Goal: Task Accomplishment & Management: Use online tool/utility

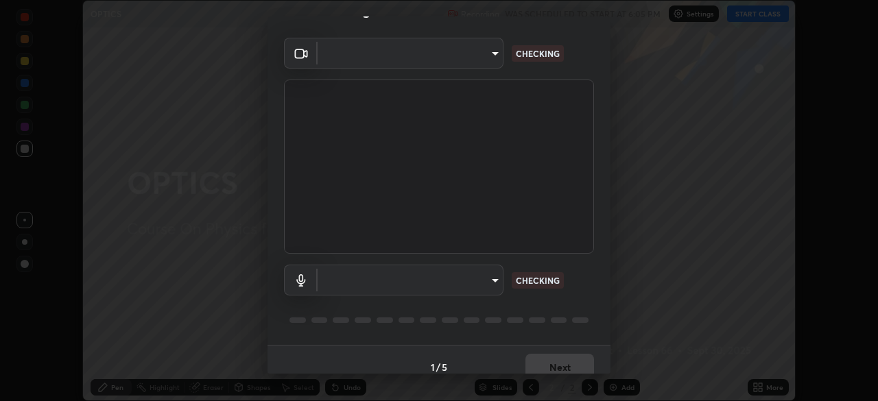
scroll to position [35, 0]
click at [599, 261] on div "​ CHECKING ​ CHECKING" at bounding box center [438, 189] width 343 height 307
type input "fdf0122543ae5d46c2f8875dbcba14bf7011b669d8ae203f8d69d65b20255b81"
type input "communications"
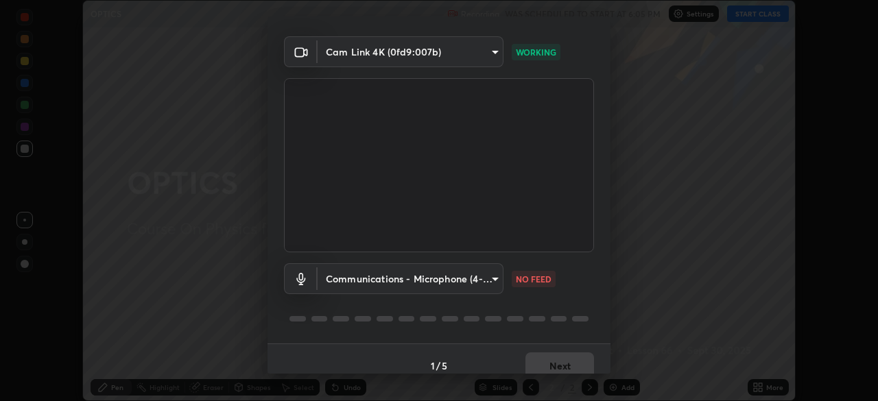
scroll to position [49, 0]
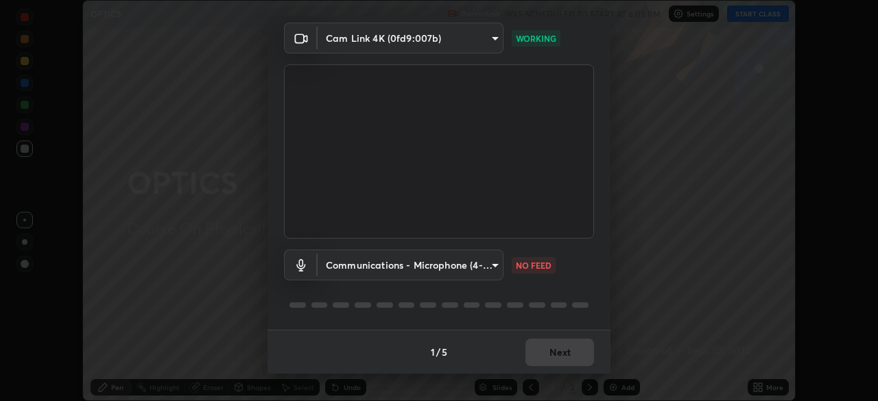
click at [586, 248] on div "Communications - Microphone (4- USB Audio Device) (0d8c:0014) communications NO…" at bounding box center [439, 284] width 310 height 91
click at [557, 355] on button "Next" at bounding box center [559, 352] width 69 height 27
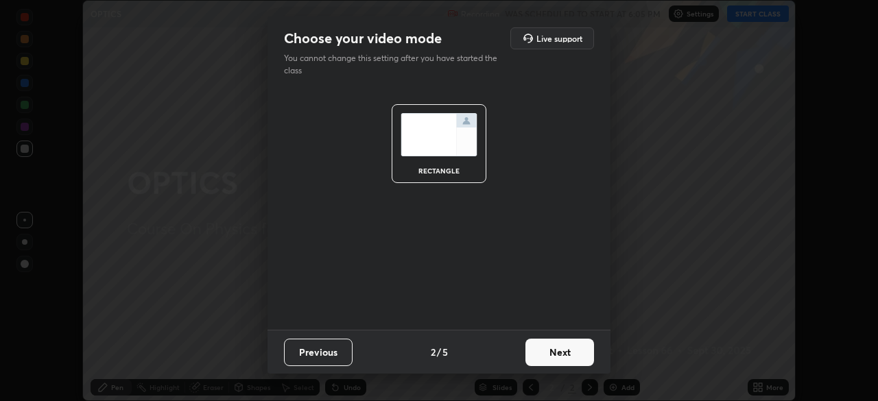
click at [568, 348] on button "Next" at bounding box center [559, 352] width 69 height 27
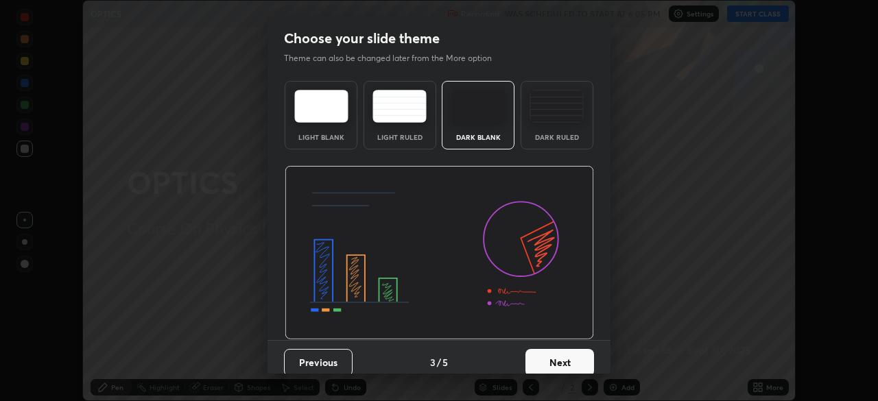
click at [573, 355] on button "Next" at bounding box center [559, 362] width 69 height 27
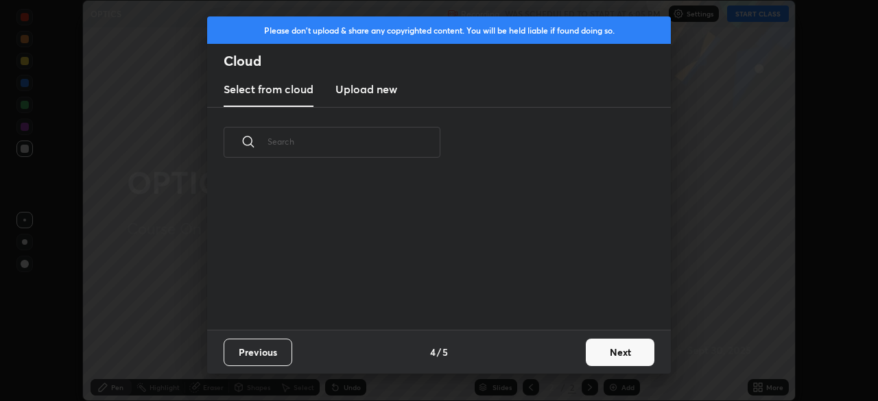
click at [613, 352] on button "Next" at bounding box center [620, 352] width 69 height 27
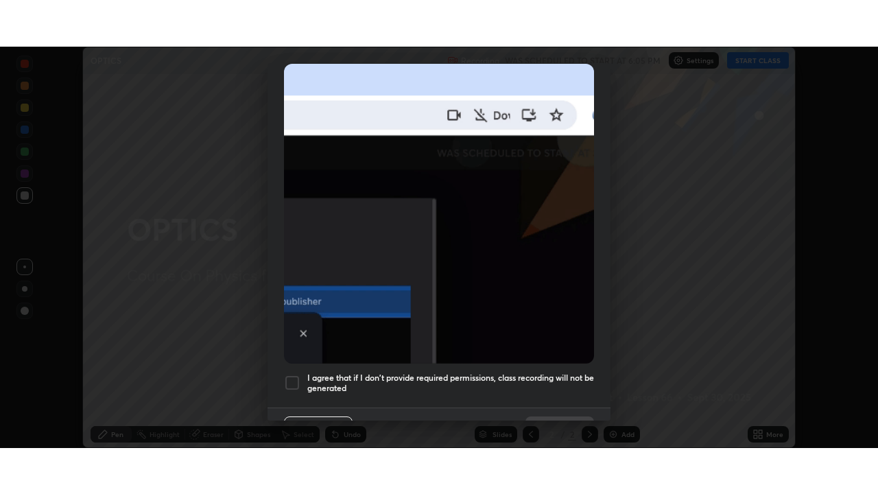
scroll to position [328, 0]
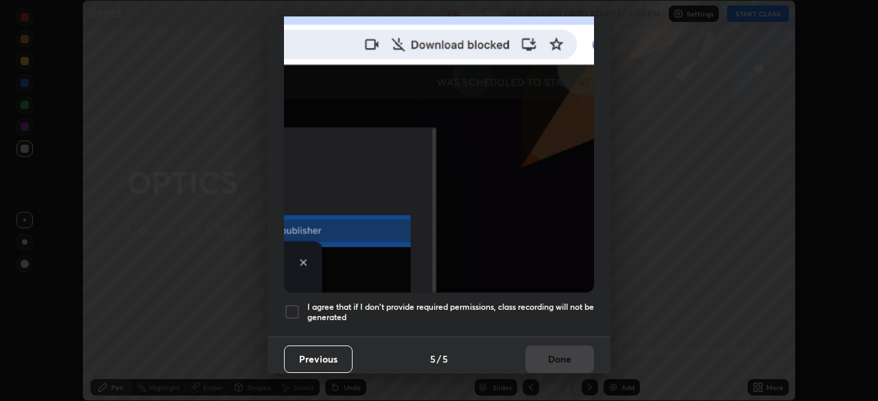
click at [525, 302] on h5 "I agree that if I don't provide required permissions, class recording will not …" at bounding box center [450, 312] width 287 height 21
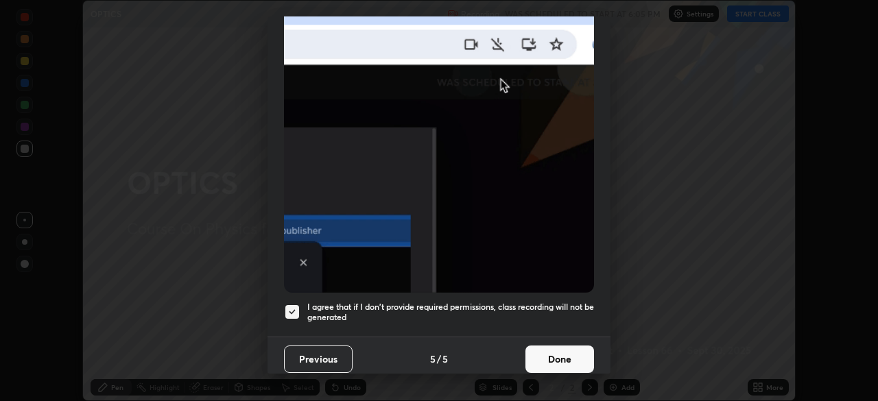
click at [545, 358] on button "Done" at bounding box center [559, 359] width 69 height 27
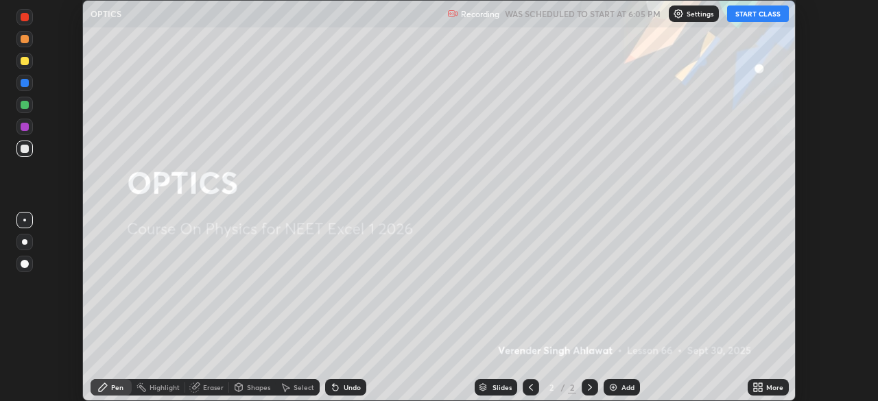
click at [762, 387] on icon at bounding box center [757, 387] width 11 height 11
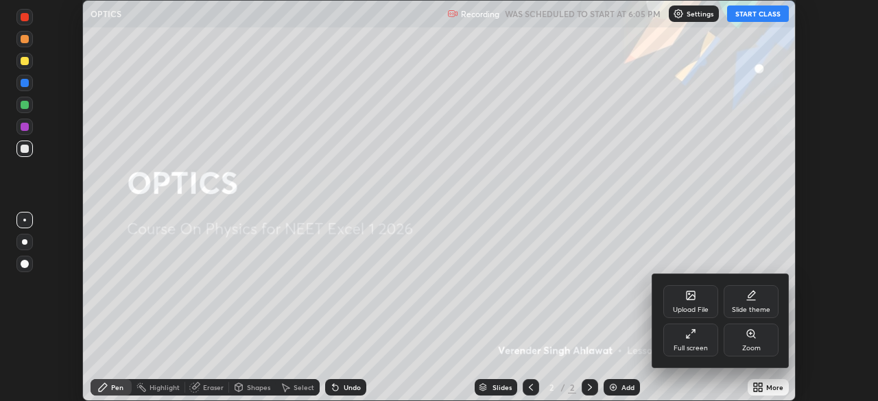
click at [757, 300] on div "Slide theme" at bounding box center [751, 301] width 55 height 33
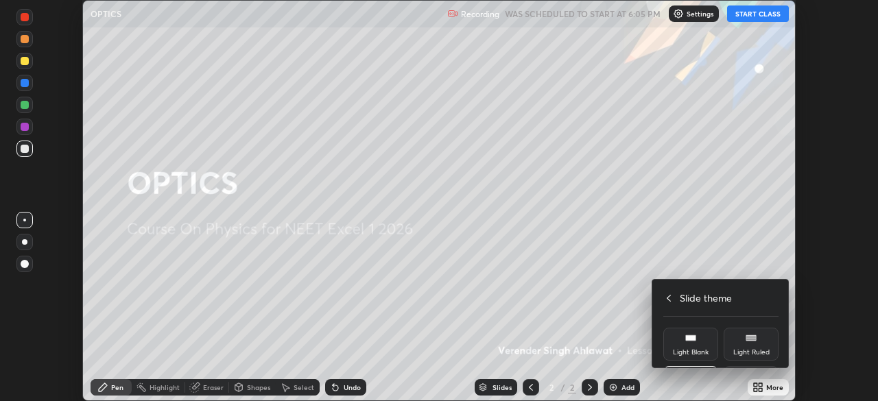
click at [758, 366] on div "Dark Ruled" at bounding box center [751, 382] width 55 height 33
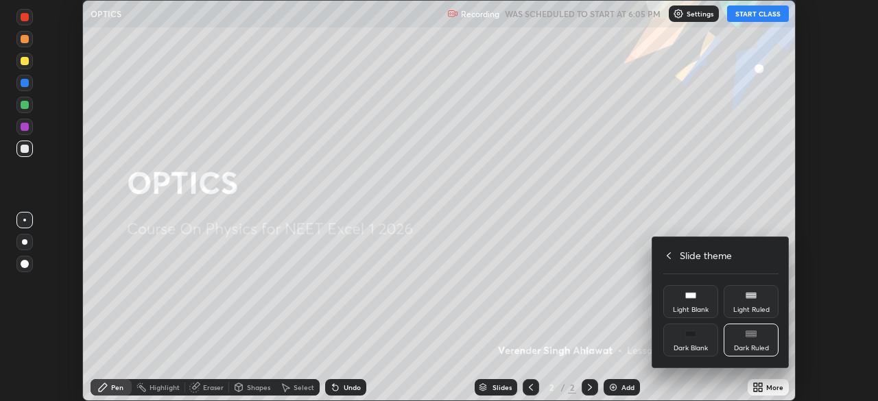
click at [667, 261] on div "Slide theme" at bounding box center [720, 255] width 115 height 14
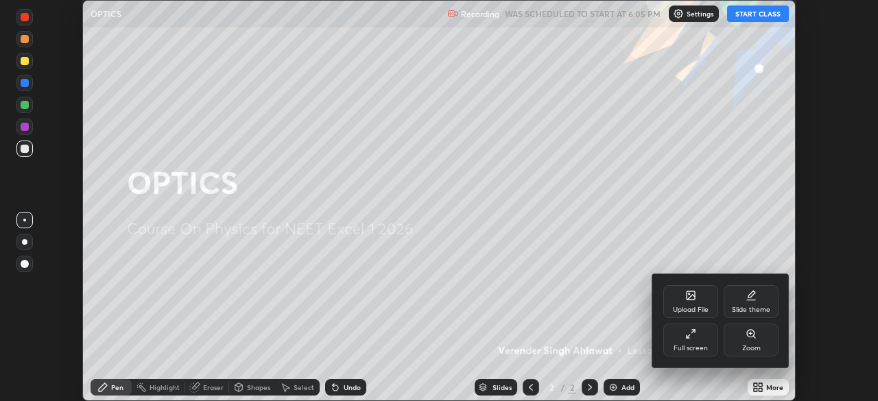
click at [682, 340] on div "Full screen" at bounding box center [690, 340] width 55 height 33
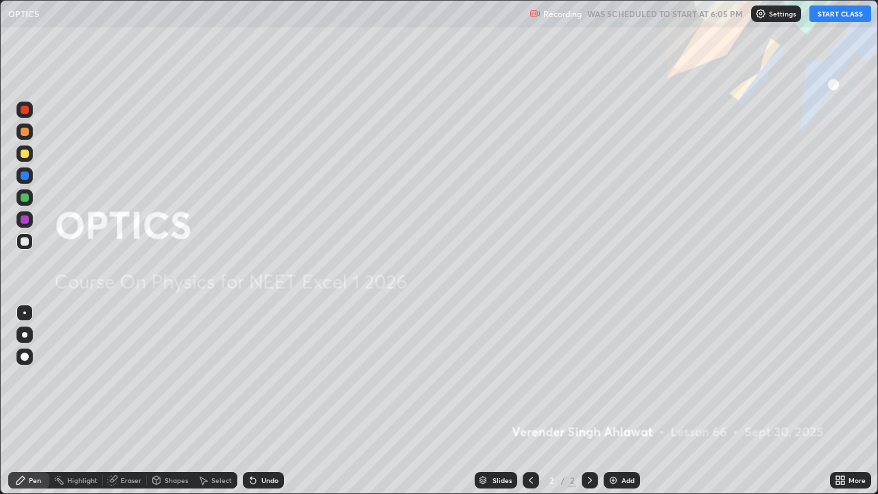
scroll to position [494, 878]
click at [841, 19] on button "START CLASS" at bounding box center [840, 13] width 62 height 16
click at [628, 401] on div "Add" at bounding box center [627, 480] width 13 height 7
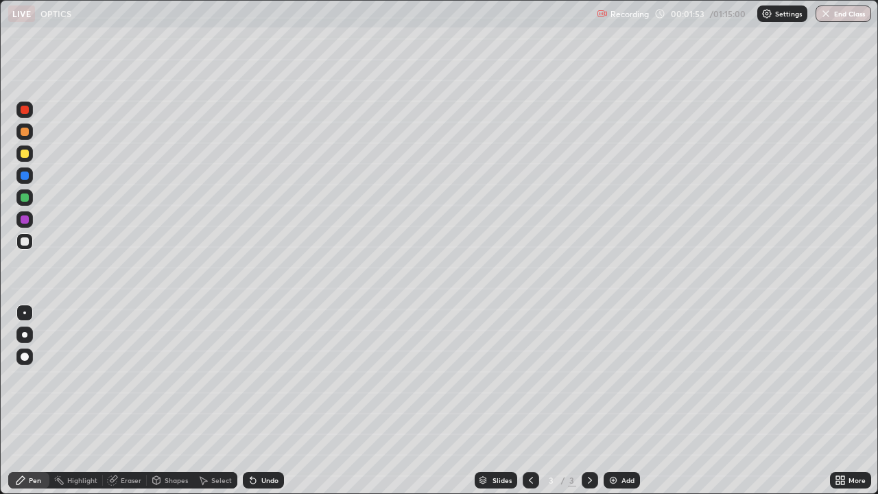
click at [178, 401] on div "Shapes" at bounding box center [170, 480] width 47 height 16
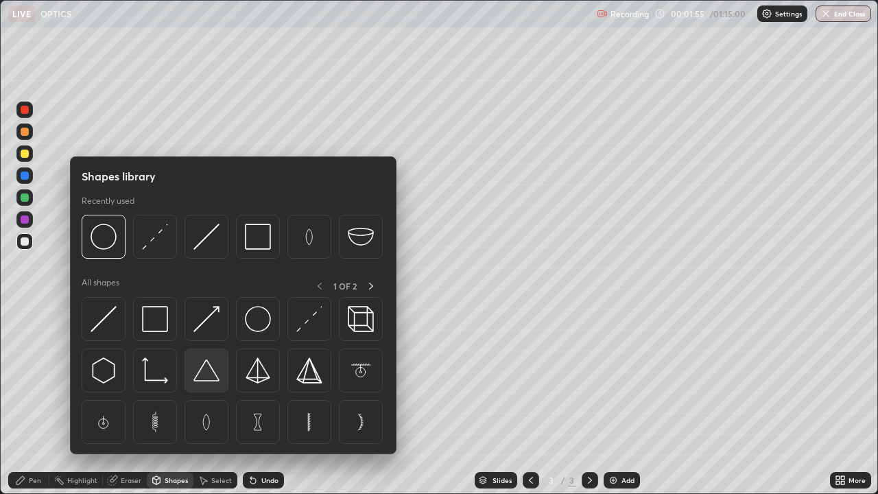
click at [204, 374] on img at bounding box center [206, 370] width 26 height 26
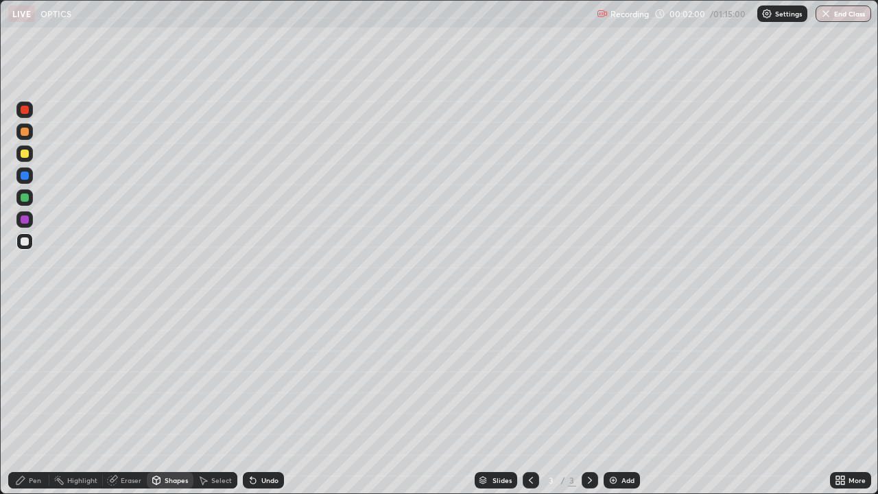
click at [32, 401] on div "Pen" at bounding box center [35, 480] width 12 height 7
click at [180, 401] on div "Shapes" at bounding box center [176, 480] width 23 height 7
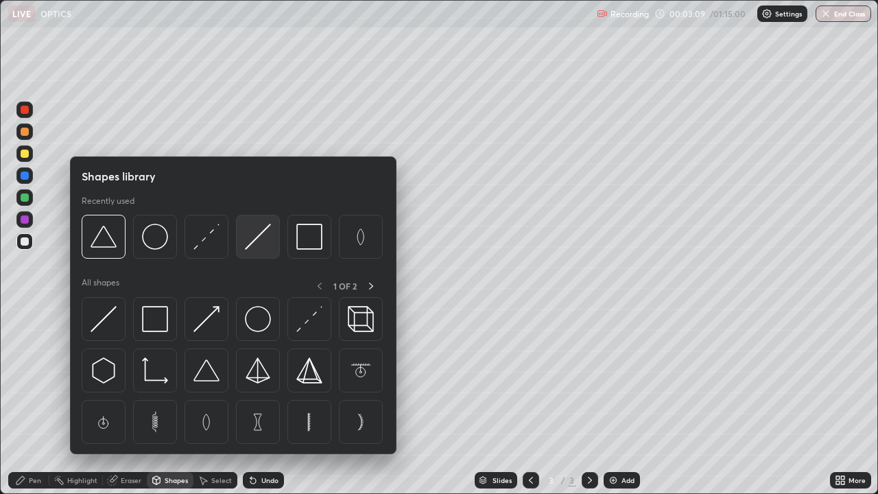
click at [256, 240] on img at bounding box center [258, 237] width 26 height 26
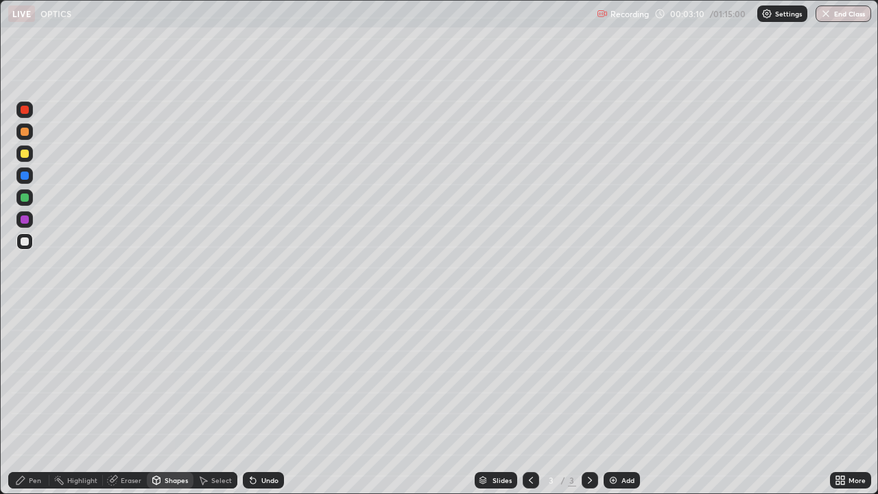
click at [25, 155] on div at bounding box center [25, 154] width 8 height 8
click at [173, 401] on div "Shapes" at bounding box center [176, 480] width 23 height 7
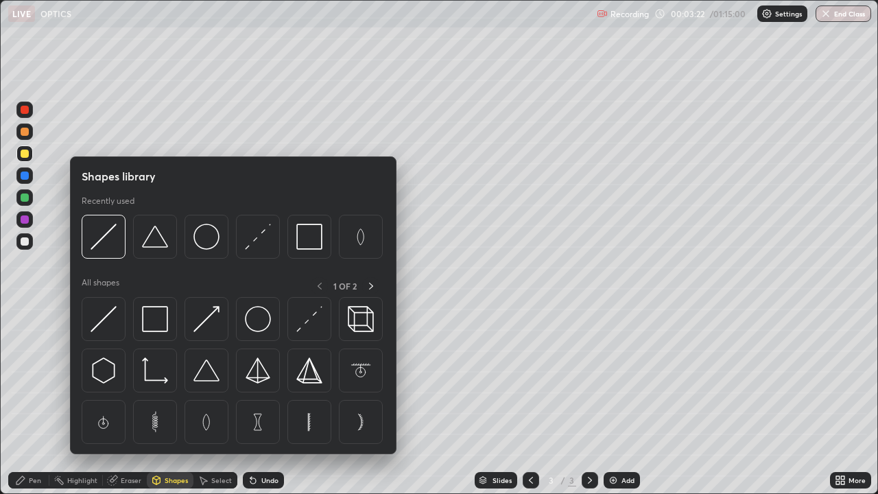
click at [23, 172] on div at bounding box center [25, 175] width 8 height 8
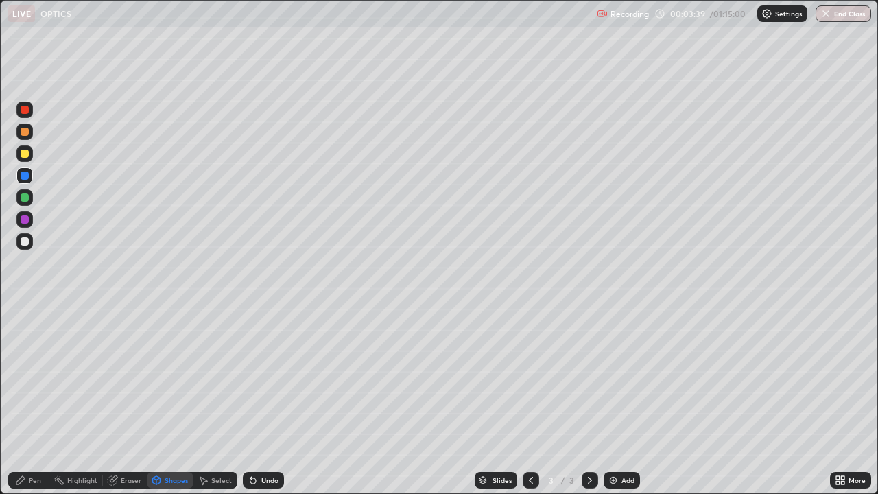
click at [25, 152] on div at bounding box center [25, 154] width 8 height 8
click at [25, 178] on div at bounding box center [25, 175] width 8 height 8
click at [21, 151] on div at bounding box center [25, 154] width 8 height 8
click at [45, 401] on div "Pen" at bounding box center [28, 480] width 41 height 16
click at [25, 241] on div at bounding box center [25, 241] width 8 height 8
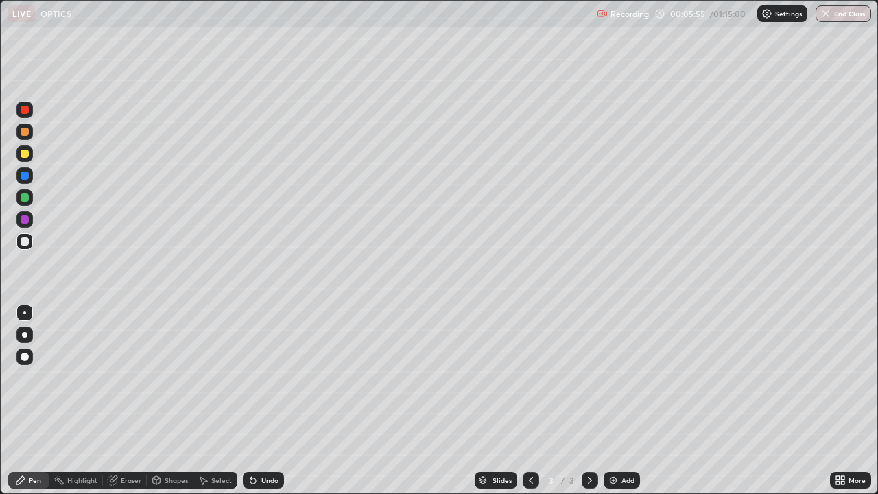
click at [222, 401] on div "Select" at bounding box center [221, 480] width 21 height 7
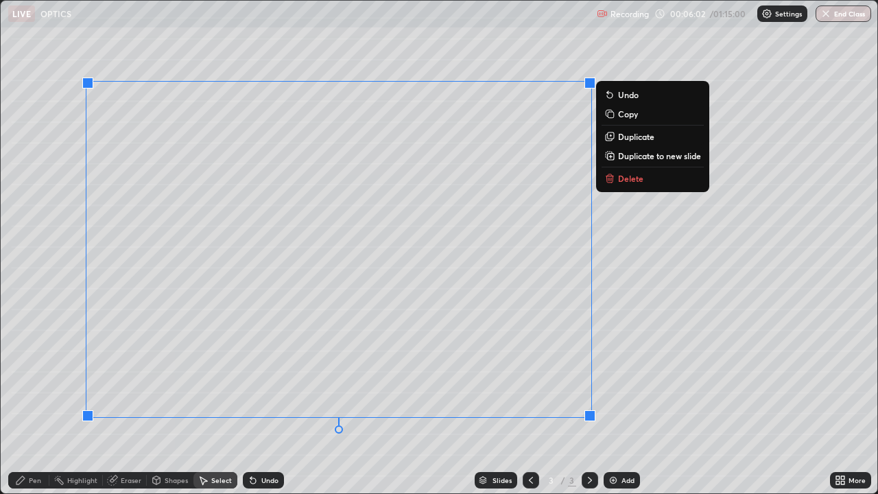
click at [657, 333] on div "0 ° Undo Copy Duplicate Duplicate to new slide Delete" at bounding box center [439, 247] width 876 height 492
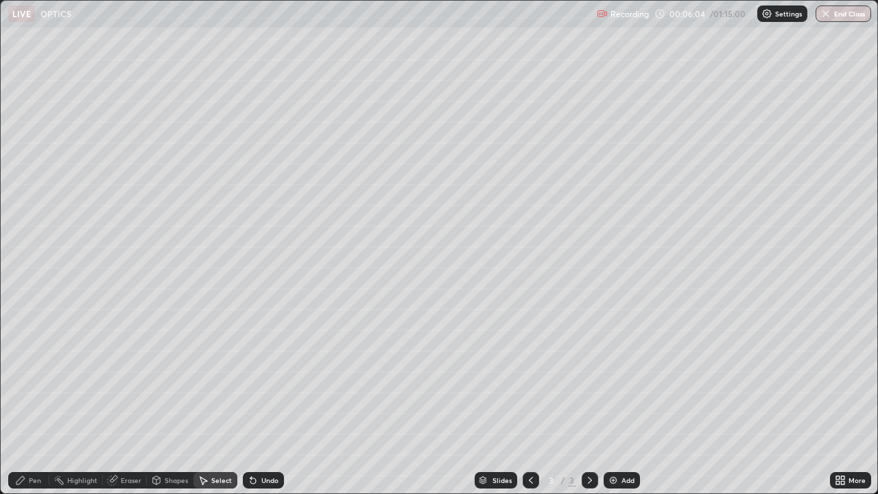
click at [27, 401] on div "Pen" at bounding box center [28, 480] width 41 height 16
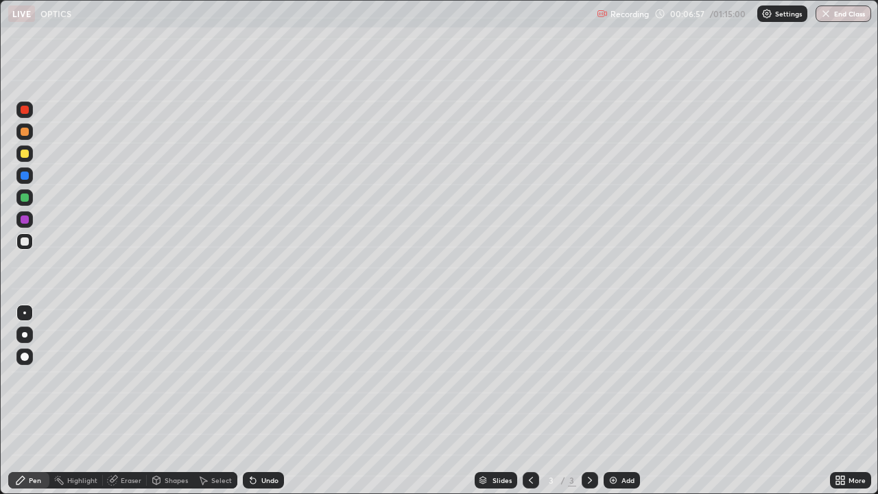
click at [25, 236] on div at bounding box center [24, 241] width 16 height 16
click at [24, 132] on div at bounding box center [25, 132] width 8 height 8
click at [615, 401] on div "Add" at bounding box center [622, 480] width 36 height 16
click at [180, 401] on div "Shapes" at bounding box center [170, 480] width 47 height 16
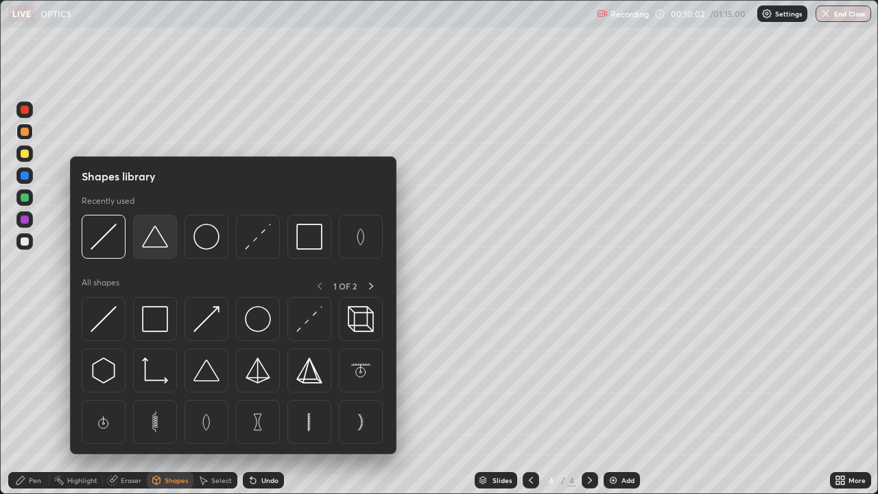
click at [154, 239] on img at bounding box center [155, 237] width 26 height 26
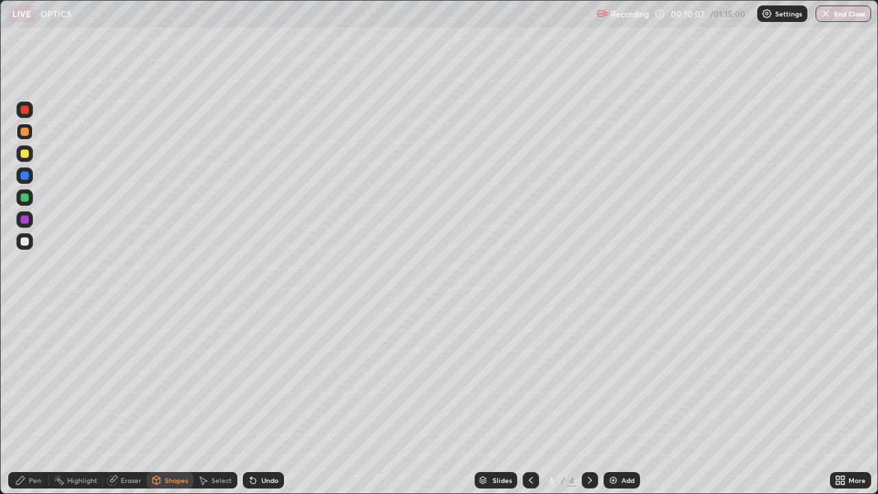
click at [34, 401] on div "Pen" at bounding box center [35, 480] width 12 height 7
click at [23, 241] on div at bounding box center [25, 241] width 8 height 8
click at [174, 401] on div "Shapes" at bounding box center [176, 480] width 23 height 7
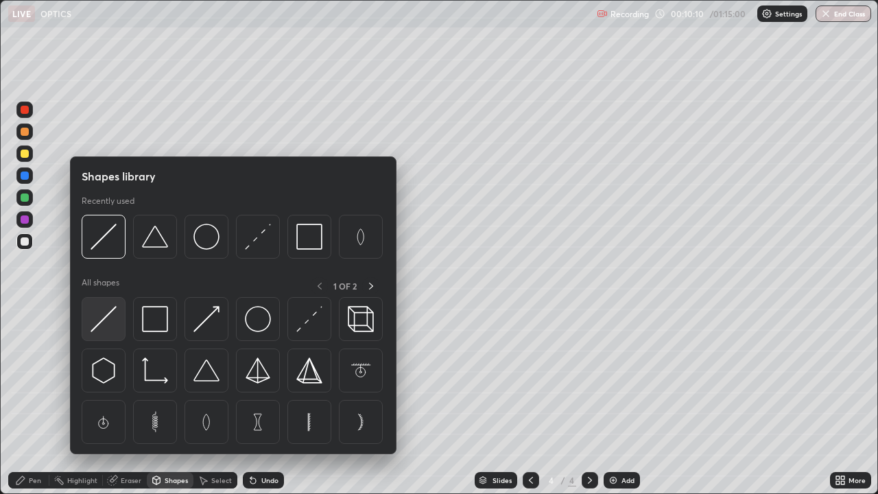
click at [102, 319] on img at bounding box center [104, 319] width 26 height 26
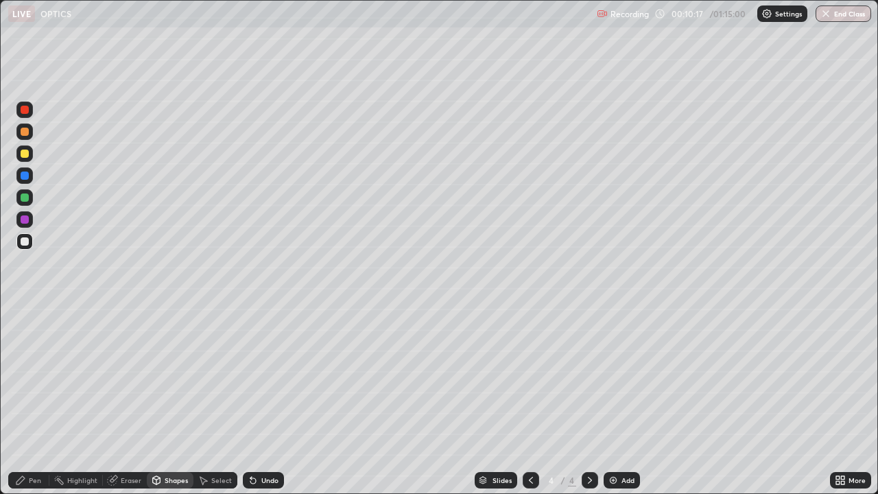
click at [25, 179] on div at bounding box center [25, 175] width 8 height 8
click at [265, 401] on div "Undo" at bounding box center [263, 480] width 41 height 16
click at [27, 401] on div "Pen" at bounding box center [28, 480] width 41 height 16
click at [25, 242] on div at bounding box center [25, 241] width 8 height 8
click at [265, 401] on div "Undo" at bounding box center [269, 480] width 17 height 7
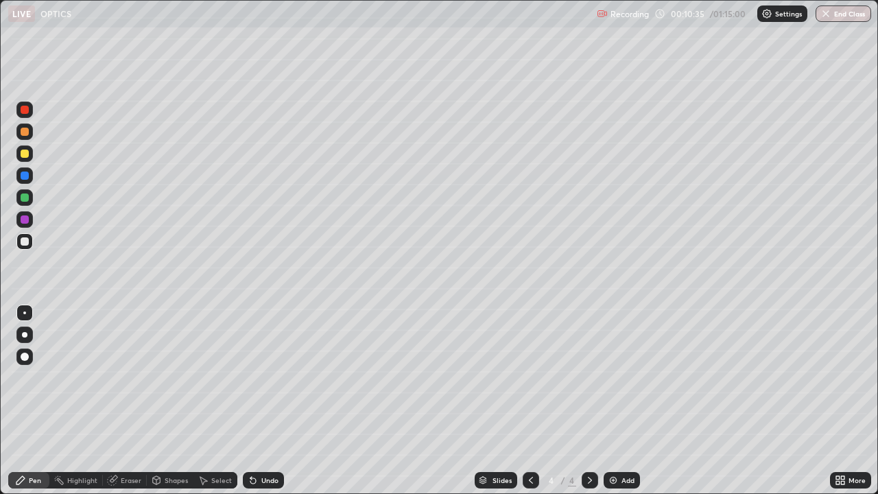
click at [172, 401] on div "Shapes" at bounding box center [176, 480] width 23 height 7
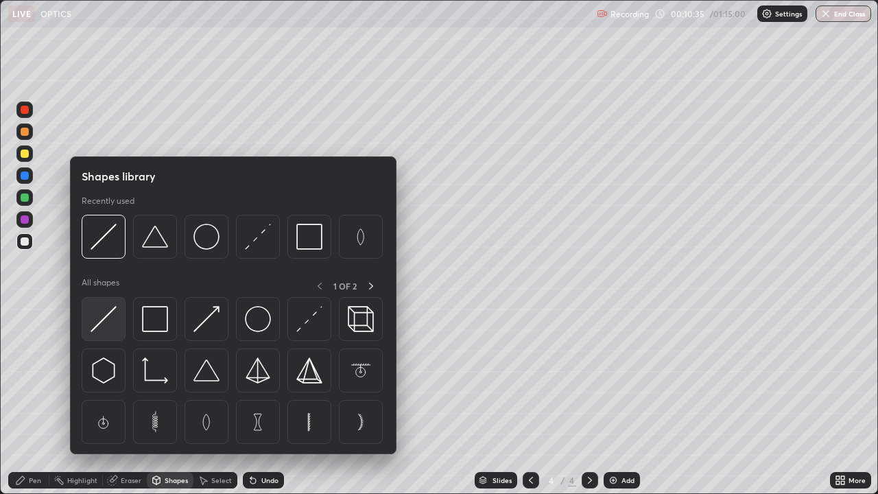
click at [108, 324] on img at bounding box center [104, 319] width 26 height 26
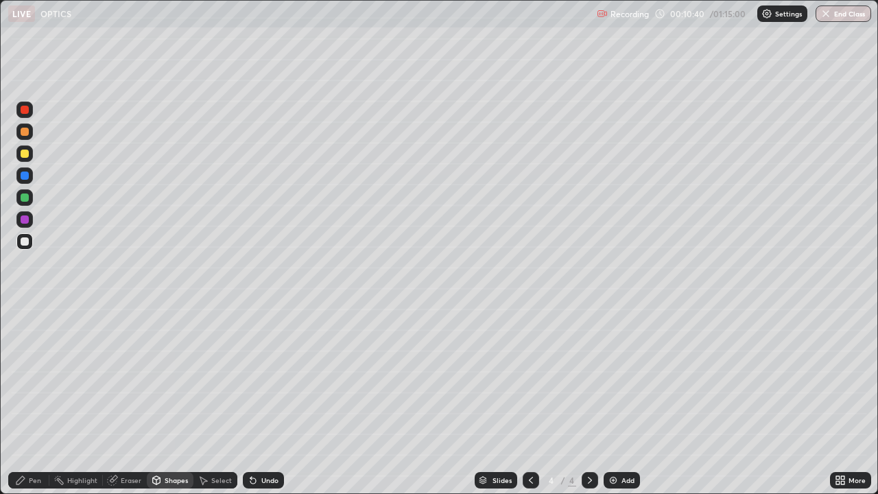
click at [25, 176] on div at bounding box center [25, 175] width 8 height 8
click at [32, 401] on div "Pen" at bounding box center [35, 480] width 12 height 7
click at [25, 239] on div at bounding box center [25, 241] width 8 height 8
click at [269, 401] on div "Undo" at bounding box center [269, 480] width 17 height 7
click at [169, 401] on div "Shapes" at bounding box center [176, 480] width 23 height 7
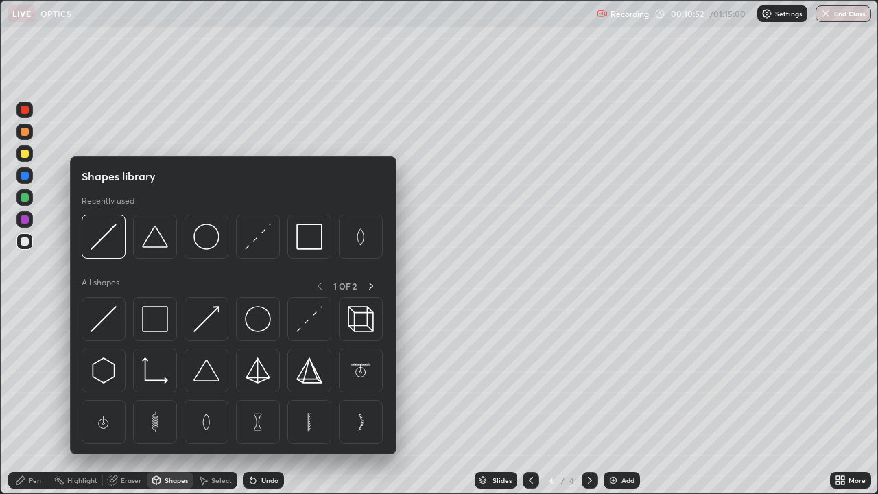
click at [104, 320] on img at bounding box center [104, 319] width 26 height 26
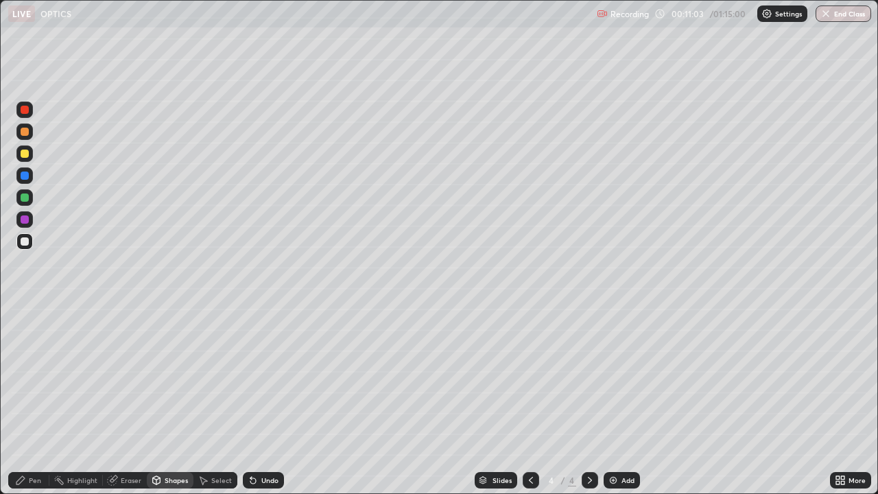
click at [32, 401] on div "Pen" at bounding box center [35, 480] width 12 height 7
click at [628, 401] on div "Add" at bounding box center [627, 480] width 13 height 7
click at [530, 401] on icon at bounding box center [531, 480] width 4 height 7
click at [586, 401] on icon at bounding box center [589, 480] width 11 height 11
click at [270, 401] on div "Undo" at bounding box center [263, 480] width 41 height 16
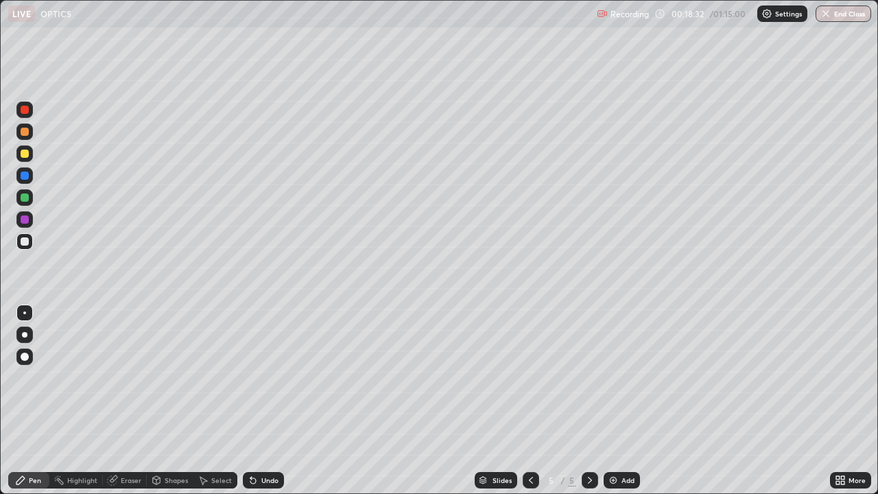
click at [529, 401] on icon at bounding box center [530, 480] width 11 height 11
click at [588, 401] on icon at bounding box center [589, 480] width 11 height 11
click at [130, 401] on div "Eraser" at bounding box center [131, 480] width 21 height 7
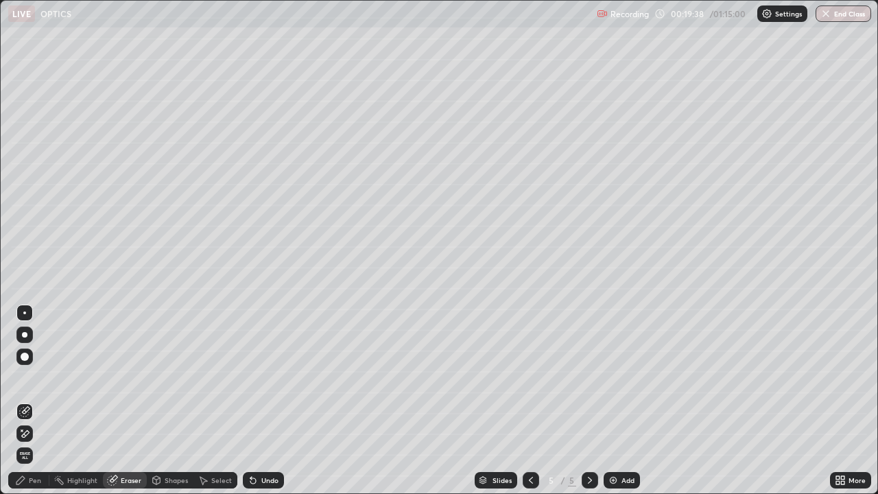
click at [36, 401] on div "Pen" at bounding box center [28, 480] width 41 height 16
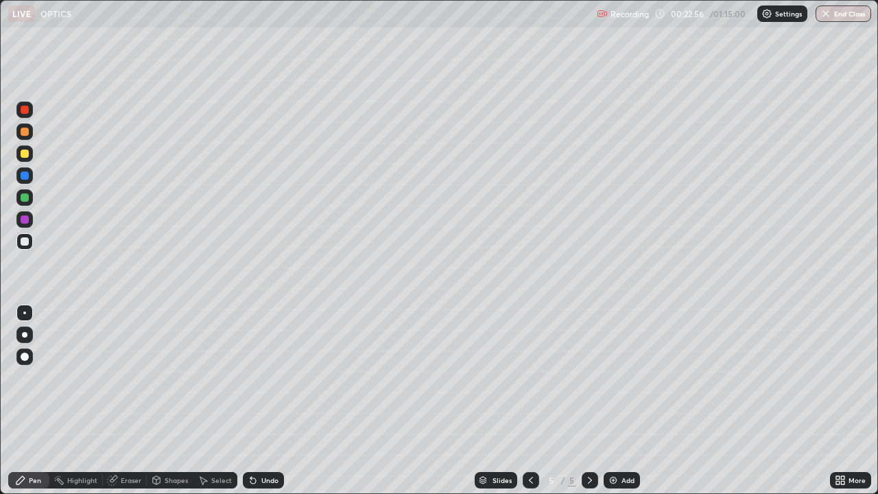
click at [630, 401] on div "Add" at bounding box center [627, 480] width 13 height 7
click at [27, 154] on div at bounding box center [25, 154] width 8 height 8
click at [178, 401] on div "Shapes" at bounding box center [176, 480] width 23 height 7
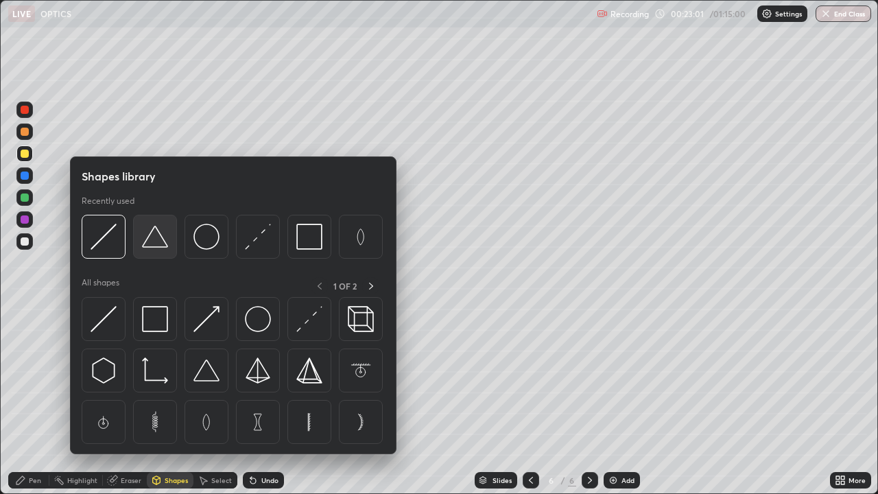
click at [156, 241] on img at bounding box center [155, 237] width 26 height 26
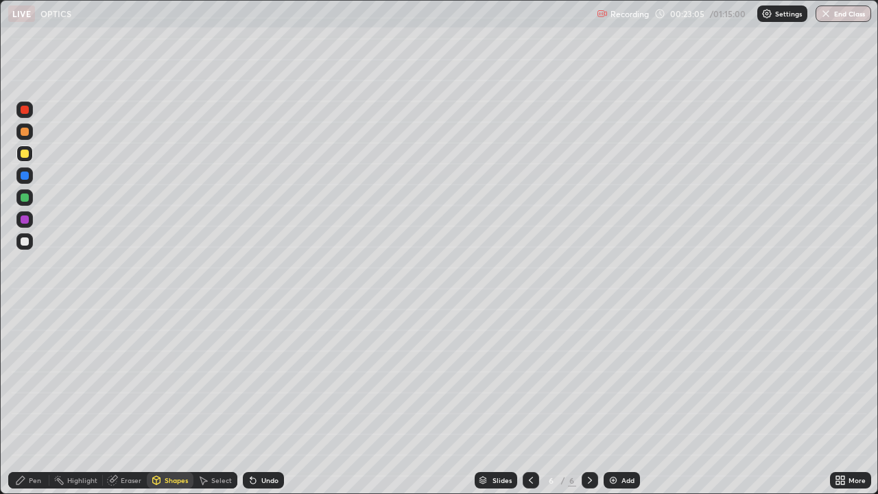
click at [34, 401] on div "Pen" at bounding box center [35, 480] width 12 height 7
click at [21, 241] on div at bounding box center [25, 241] width 8 height 8
click at [126, 401] on div "Eraser" at bounding box center [131, 480] width 21 height 7
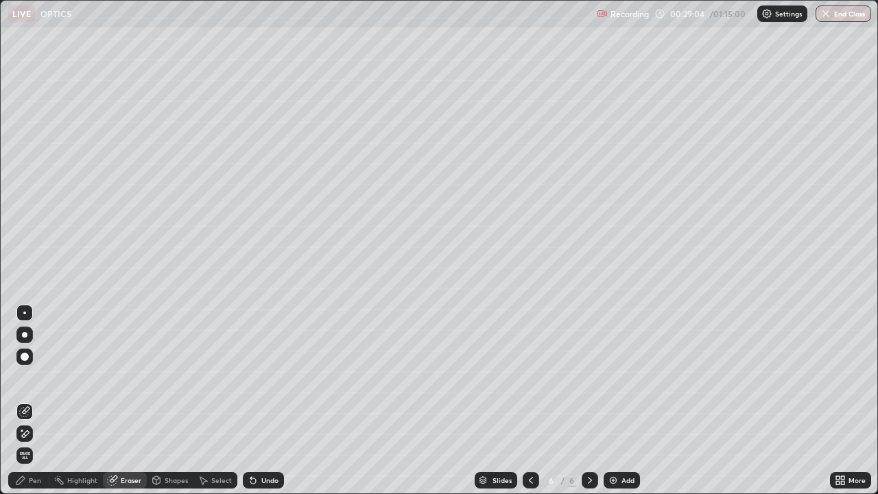
click at [26, 401] on div "Pen" at bounding box center [28, 480] width 41 height 16
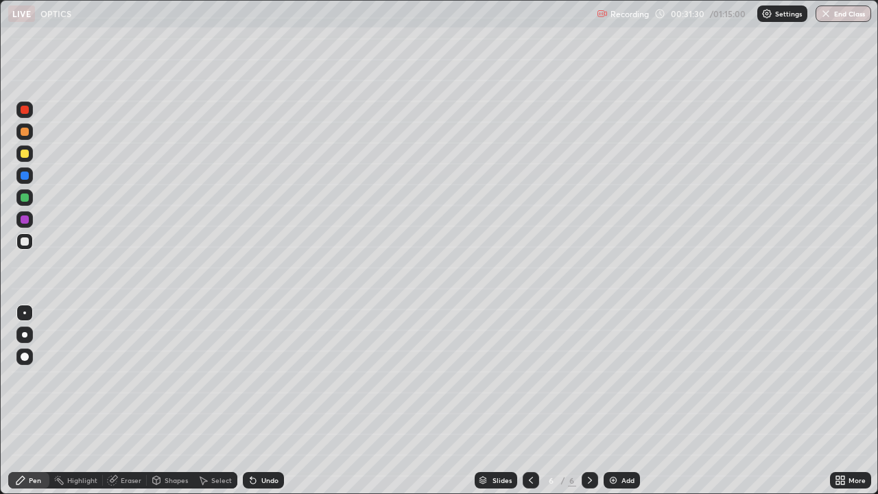
click at [634, 401] on div "Add" at bounding box center [622, 480] width 36 height 16
click at [179, 401] on div "Shapes" at bounding box center [176, 480] width 23 height 7
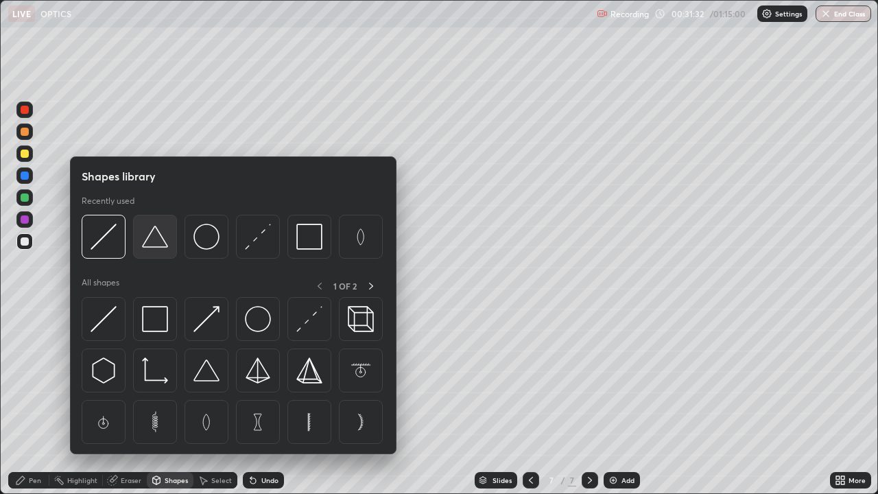
click at [157, 242] on img at bounding box center [155, 237] width 26 height 26
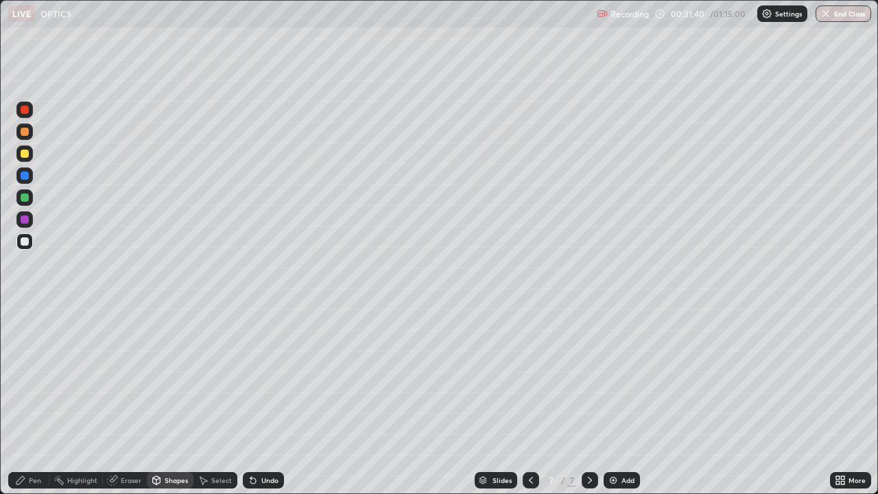
click at [36, 401] on div "Pen" at bounding box center [35, 480] width 12 height 7
click at [27, 152] on div at bounding box center [25, 154] width 8 height 8
click at [175, 401] on div "Shapes" at bounding box center [176, 480] width 23 height 7
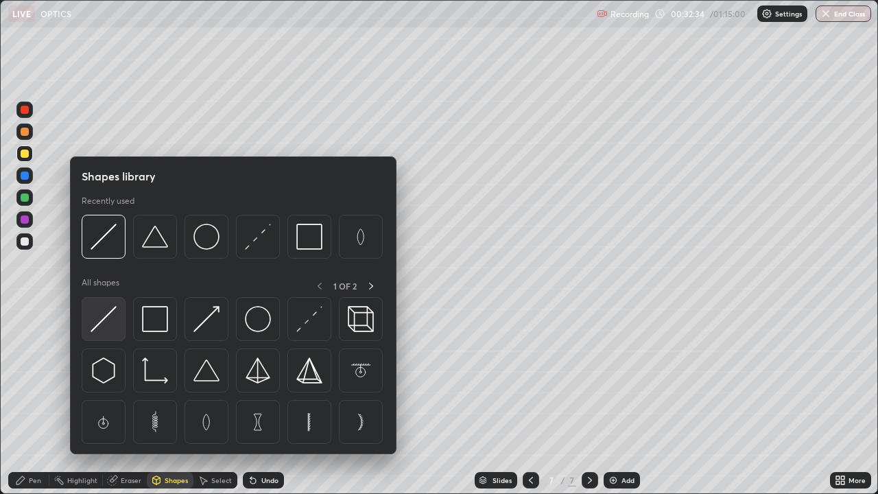
click at [107, 321] on img at bounding box center [104, 319] width 26 height 26
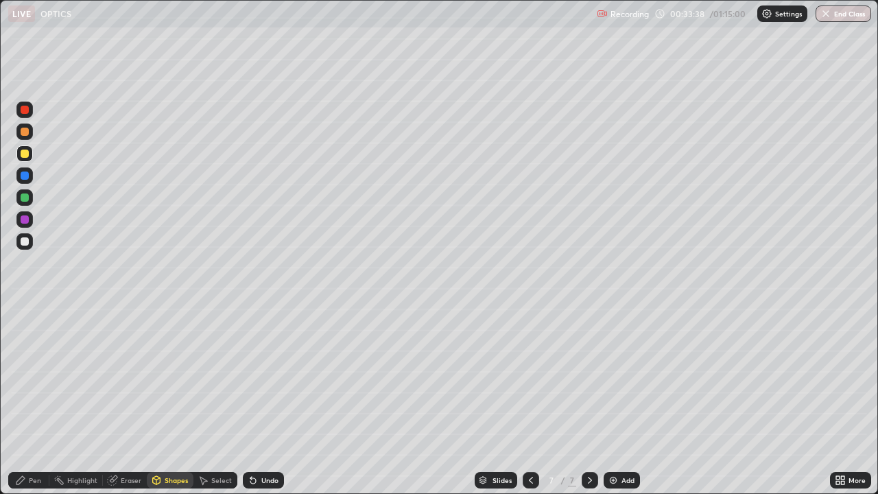
click at [272, 401] on div "Undo" at bounding box center [269, 480] width 17 height 7
click at [176, 401] on div "Shapes" at bounding box center [170, 480] width 47 height 16
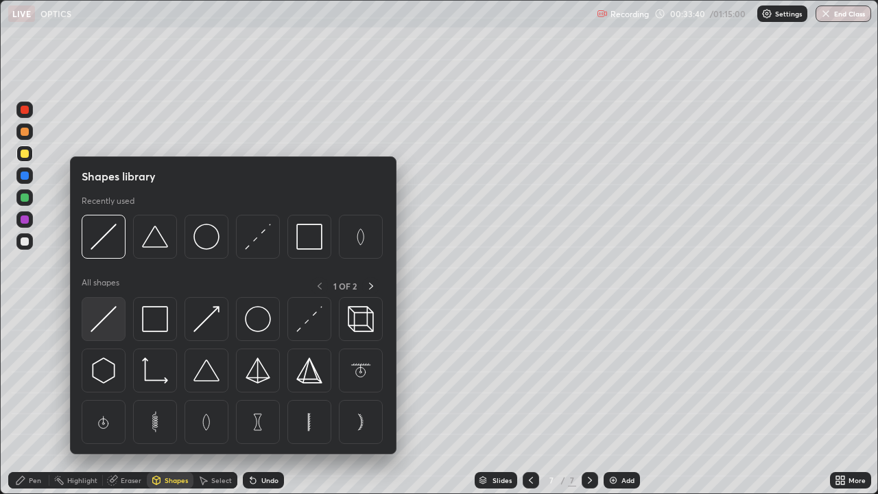
click at [107, 324] on img at bounding box center [104, 319] width 26 height 26
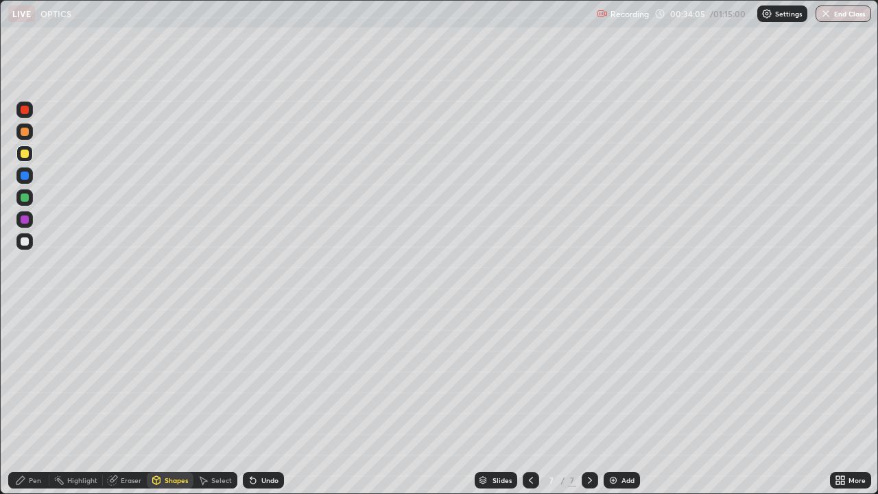
click at [265, 401] on div "Undo" at bounding box center [269, 480] width 17 height 7
click at [25, 177] on div at bounding box center [25, 175] width 8 height 8
click at [36, 401] on div "Pen" at bounding box center [35, 480] width 12 height 7
click at [25, 239] on div at bounding box center [25, 241] width 8 height 8
click at [28, 153] on div at bounding box center [25, 154] width 8 height 8
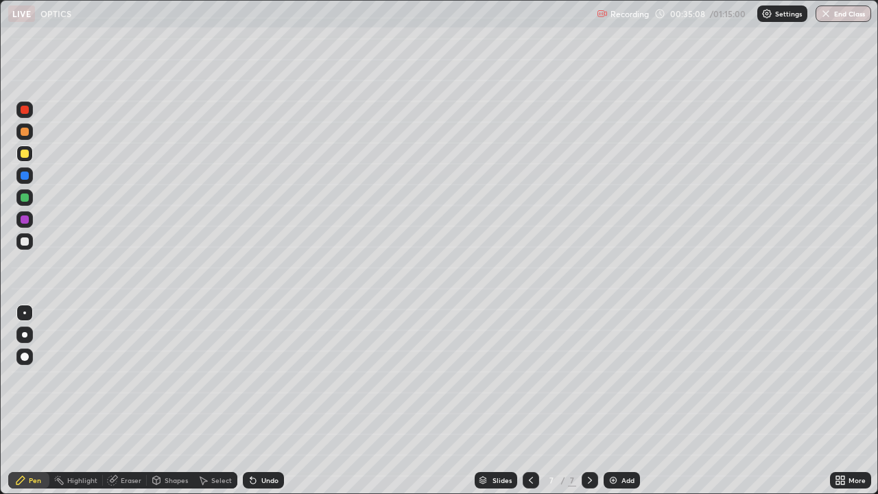
click at [267, 401] on div "Undo" at bounding box center [263, 480] width 41 height 16
click at [176, 401] on div "Shapes" at bounding box center [176, 480] width 23 height 7
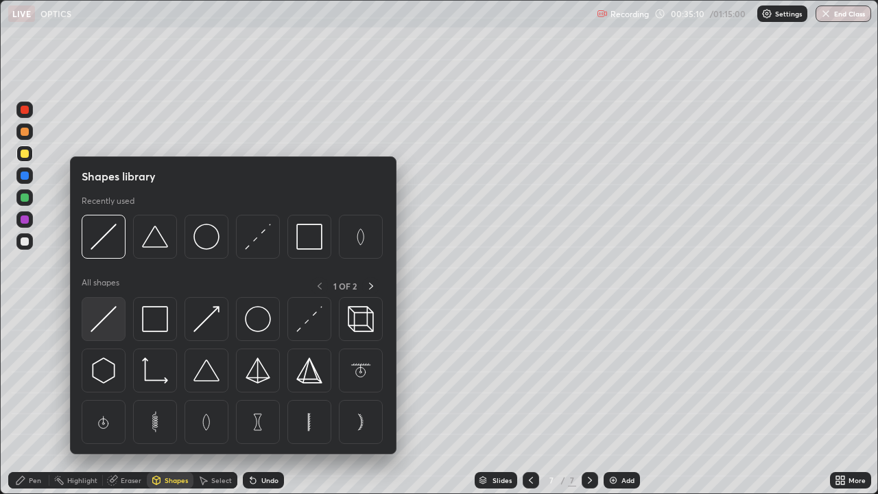
click at [105, 320] on img at bounding box center [104, 319] width 26 height 26
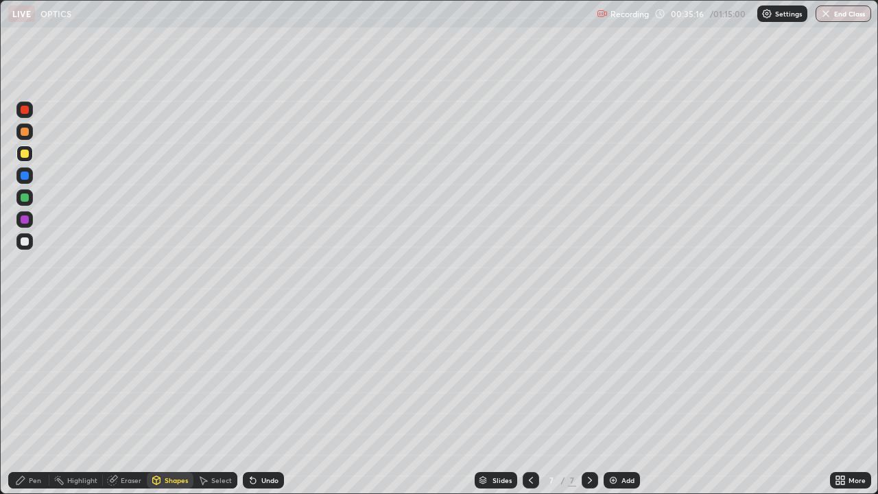
click at [23, 401] on icon at bounding box center [20, 480] width 11 height 11
click at [25, 182] on div at bounding box center [24, 175] width 16 height 16
click at [174, 401] on div "Shapes" at bounding box center [176, 480] width 23 height 7
click at [175, 401] on div "Shapes" at bounding box center [176, 480] width 23 height 7
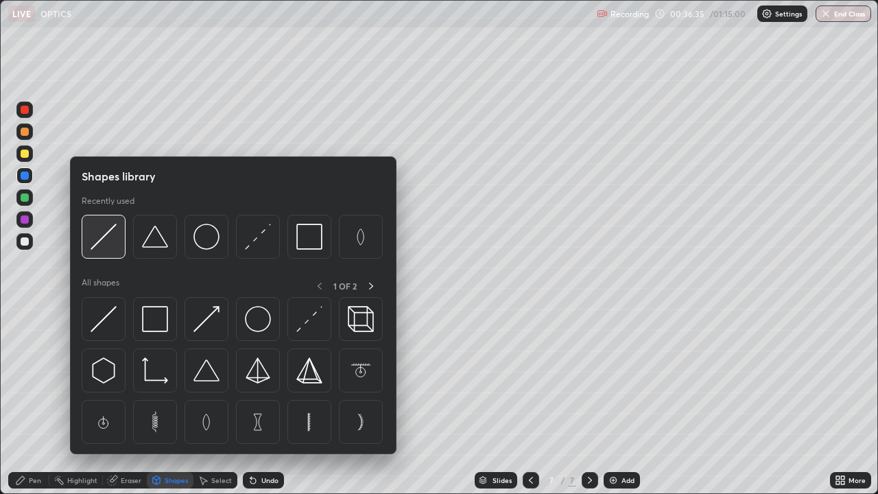
click at [103, 239] on img at bounding box center [104, 237] width 26 height 26
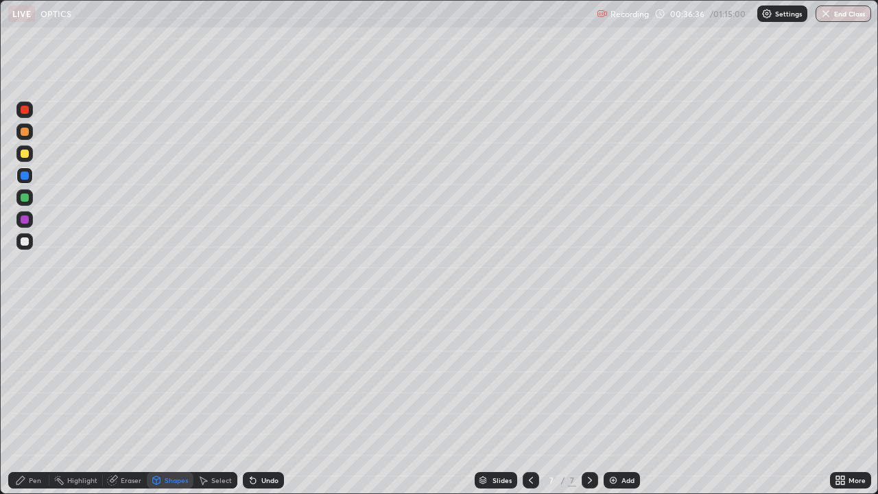
click at [24, 150] on div at bounding box center [25, 154] width 8 height 8
click at [32, 401] on div "Pen" at bounding box center [28, 480] width 41 height 16
click at [25, 241] on div at bounding box center [25, 241] width 8 height 8
click at [623, 401] on div "Add" at bounding box center [627, 480] width 13 height 7
click at [26, 156] on div at bounding box center [25, 154] width 8 height 8
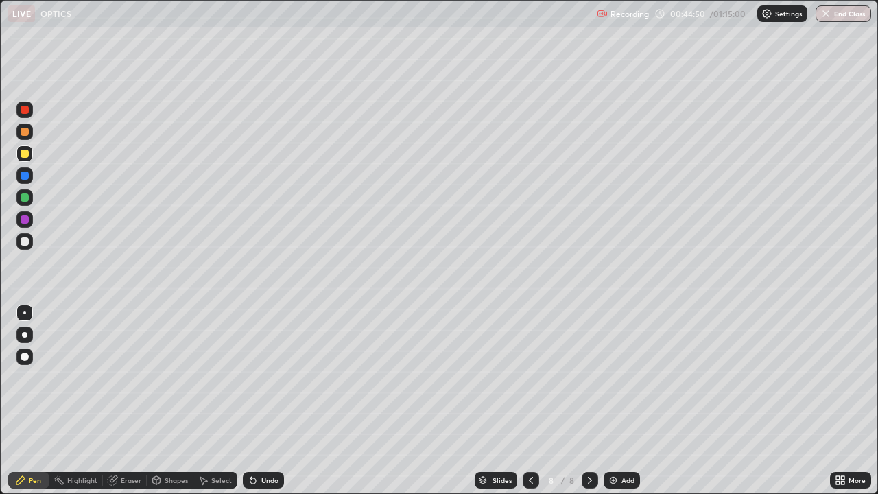
click at [632, 401] on div "Add" at bounding box center [622, 480] width 36 height 16
click at [184, 401] on div "Shapes" at bounding box center [170, 480] width 47 height 16
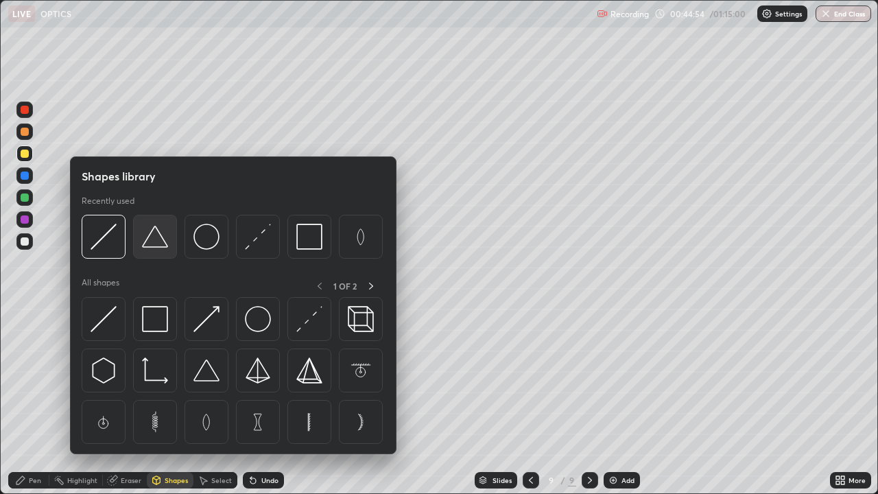
click at [152, 240] on img at bounding box center [155, 237] width 26 height 26
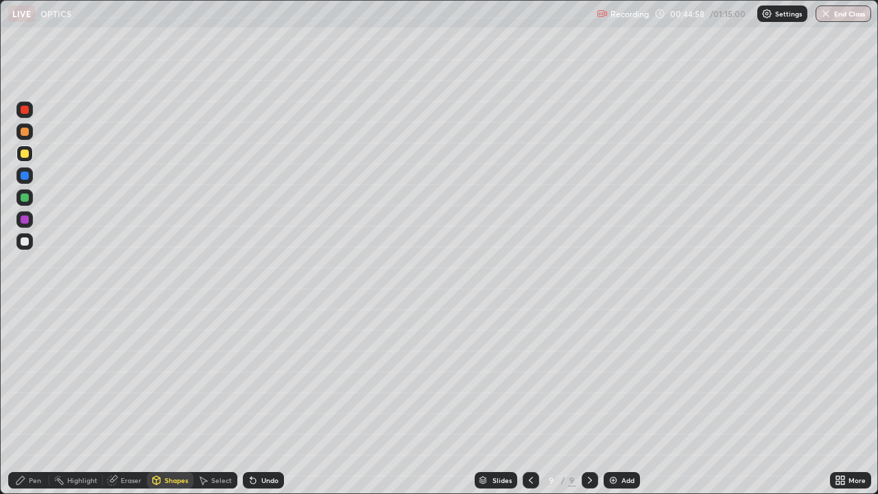
click at [37, 401] on div "Pen" at bounding box center [35, 480] width 12 height 7
click at [622, 401] on div "Add" at bounding box center [627, 480] width 13 height 7
click at [529, 401] on icon at bounding box center [530, 480] width 11 height 11
click at [25, 242] on div at bounding box center [25, 241] width 8 height 8
click at [264, 401] on div "Undo" at bounding box center [269, 480] width 17 height 7
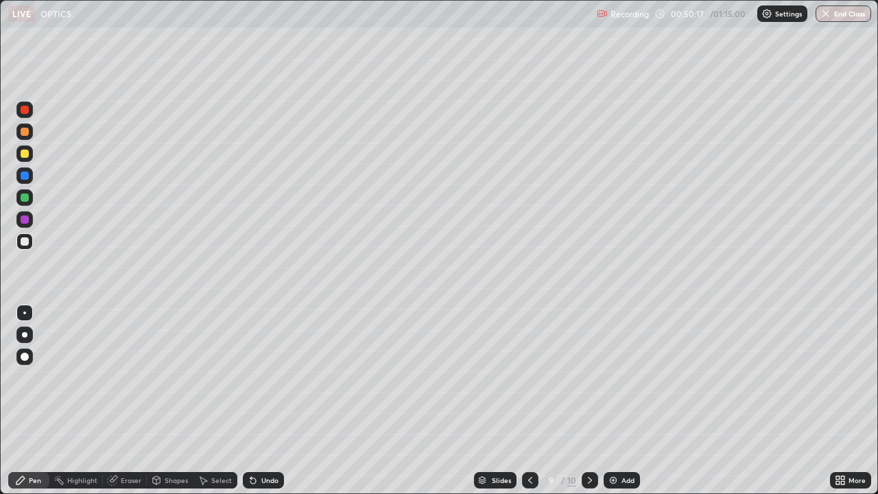
click at [25, 240] on div at bounding box center [25, 241] width 8 height 8
click at [534, 401] on icon at bounding box center [530, 480] width 11 height 11
click at [590, 401] on icon at bounding box center [589, 480] width 11 height 11
click at [627, 401] on div "Add" at bounding box center [627, 480] width 13 height 7
click at [28, 151] on div at bounding box center [25, 154] width 8 height 8
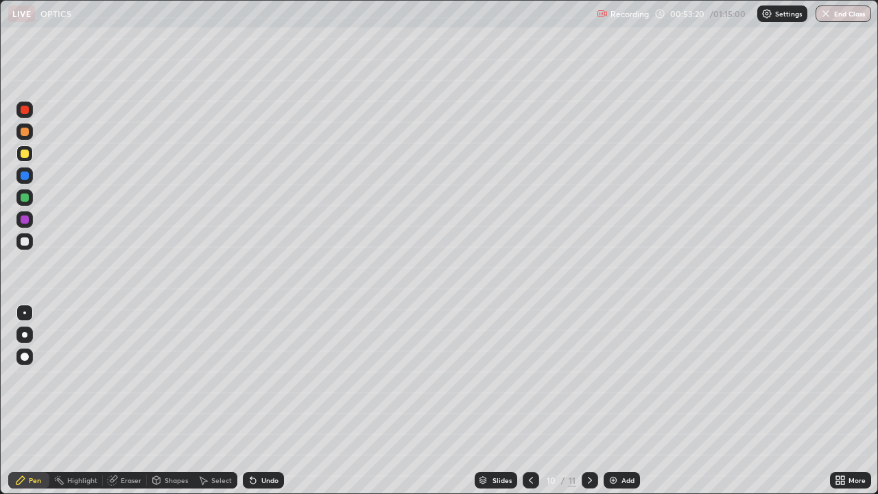
click at [178, 401] on div "Shapes" at bounding box center [176, 480] width 23 height 7
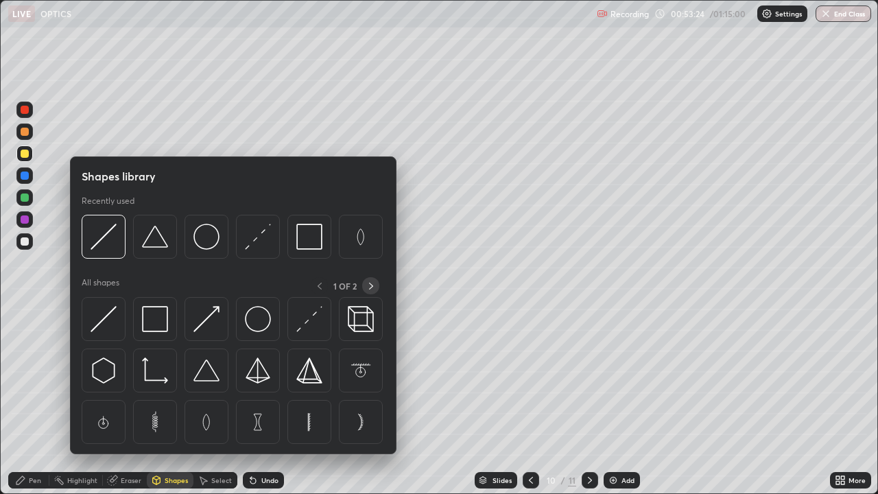
click at [370, 285] on icon at bounding box center [371, 285] width 11 height 11
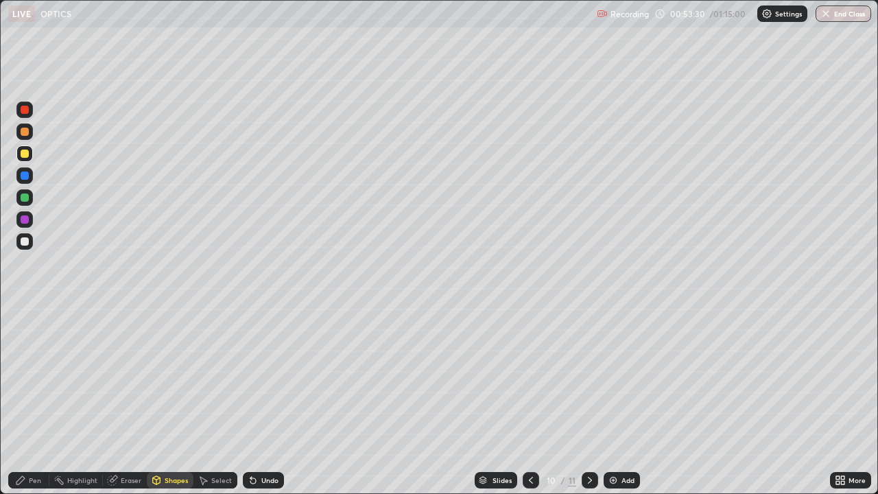
click at [174, 401] on div "Shapes" at bounding box center [176, 480] width 23 height 7
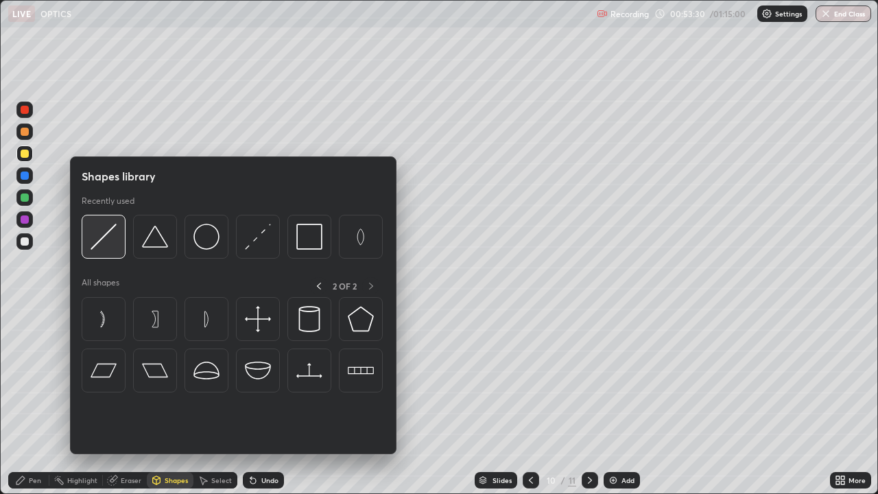
click at [104, 242] on img at bounding box center [104, 237] width 26 height 26
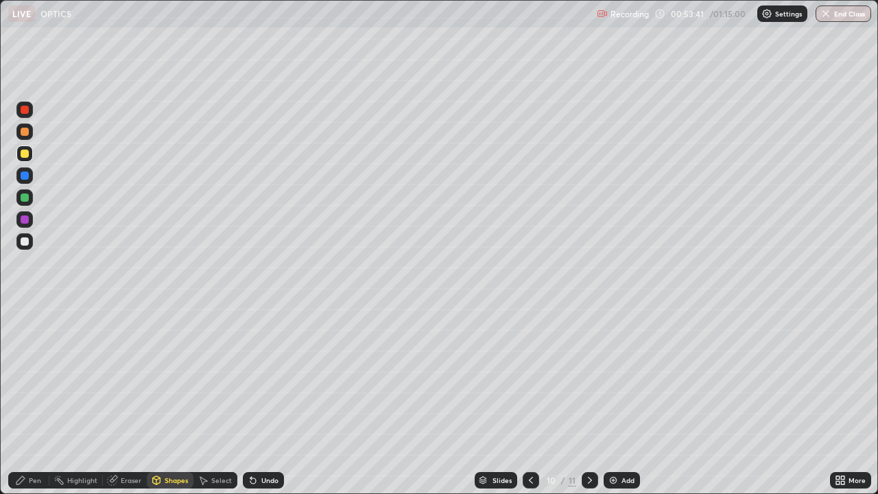
click at [25, 401] on div "Pen" at bounding box center [28, 480] width 41 height 16
click at [27, 240] on div at bounding box center [25, 241] width 8 height 8
click at [126, 401] on div "Eraser" at bounding box center [131, 480] width 21 height 7
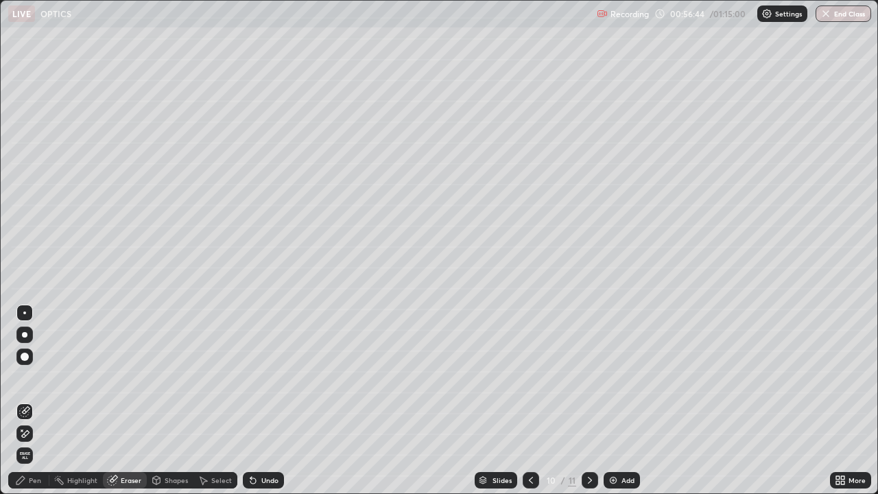
click at [29, 401] on div "Pen" at bounding box center [35, 480] width 12 height 7
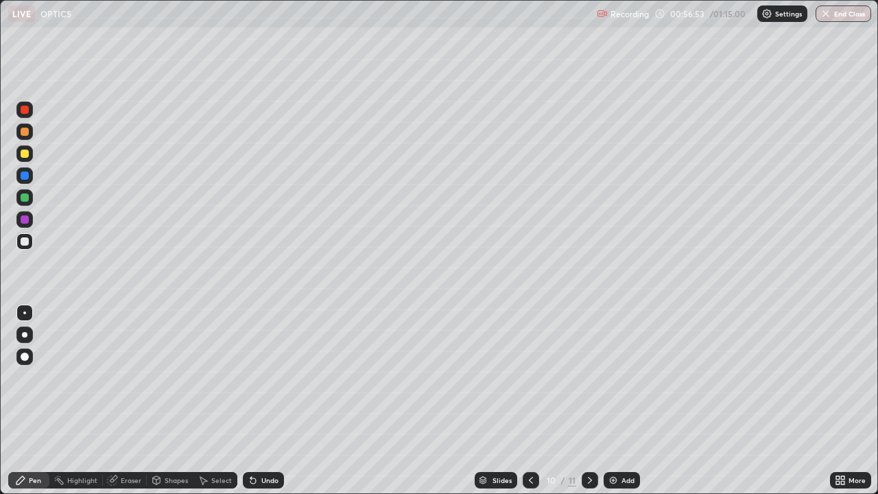
click at [131, 401] on div "Eraser" at bounding box center [131, 480] width 21 height 7
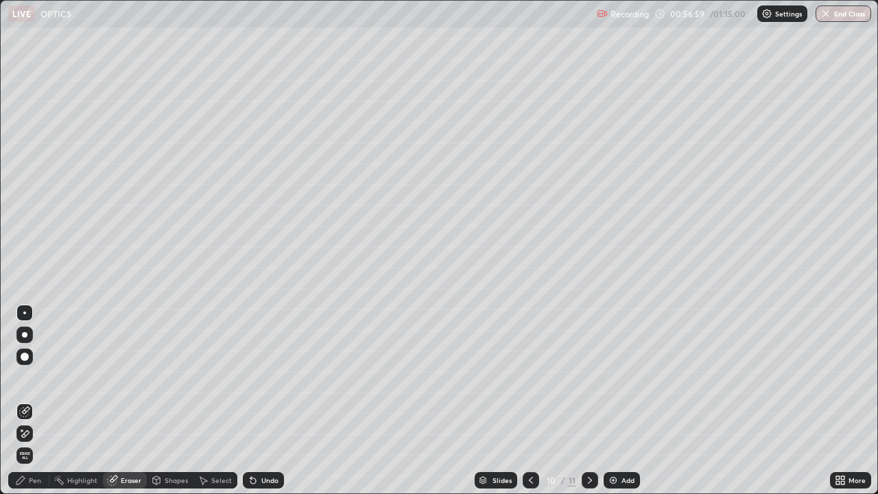
click at [32, 401] on div "Pen" at bounding box center [35, 480] width 12 height 7
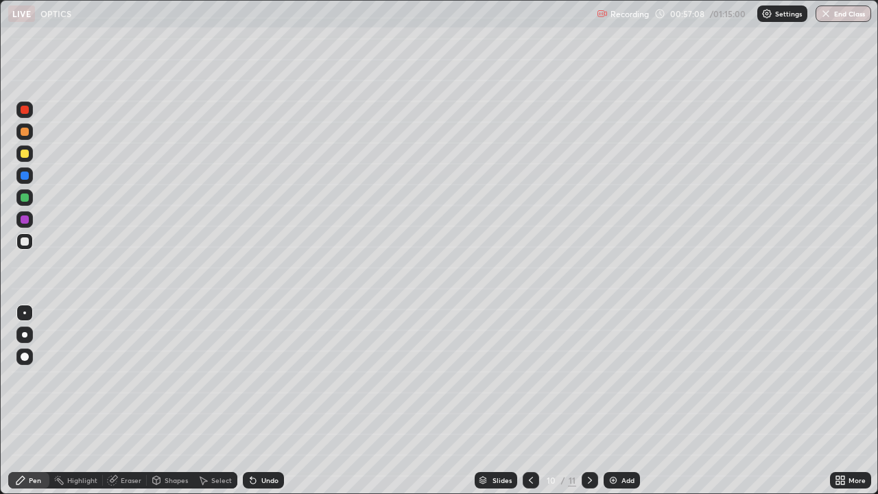
click at [25, 132] on div at bounding box center [25, 132] width 8 height 8
click at [172, 401] on div "Shapes" at bounding box center [176, 480] width 23 height 7
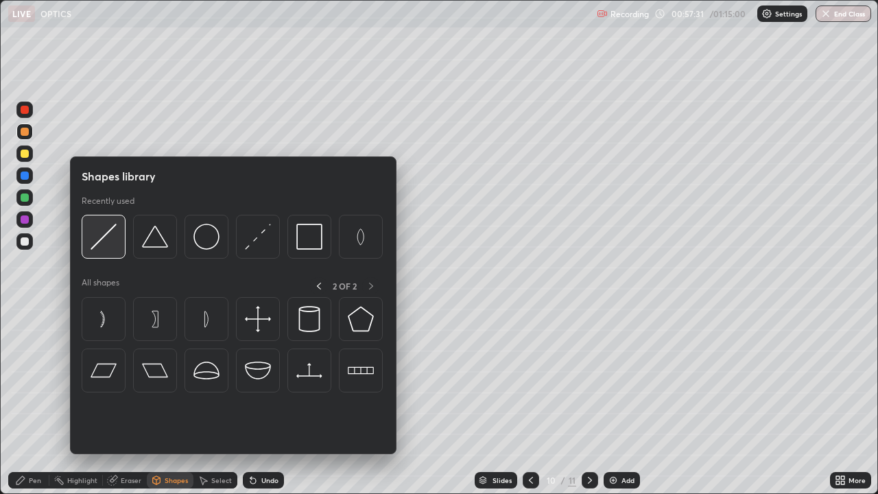
click at [104, 240] on img at bounding box center [104, 237] width 26 height 26
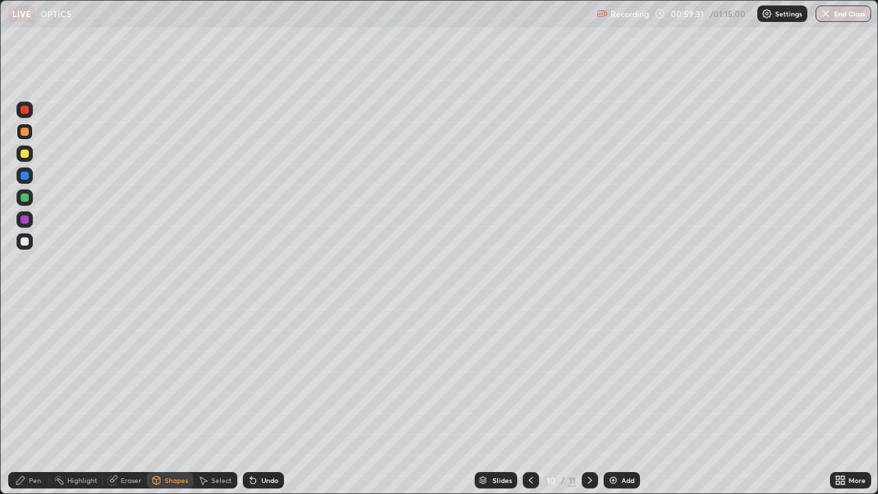
click at [34, 401] on div "Pen" at bounding box center [35, 480] width 12 height 7
click at [23, 153] on div at bounding box center [25, 154] width 8 height 8
click at [265, 401] on div "Undo" at bounding box center [269, 480] width 17 height 7
click at [259, 401] on div "Undo" at bounding box center [263, 480] width 41 height 16
click at [848, 16] on button "End Class" at bounding box center [843, 13] width 56 height 16
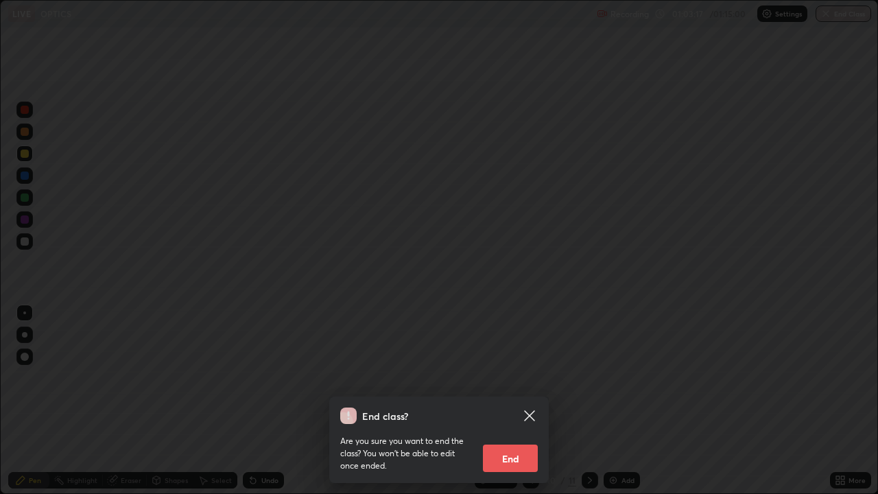
click at [513, 401] on button "End" at bounding box center [510, 457] width 55 height 27
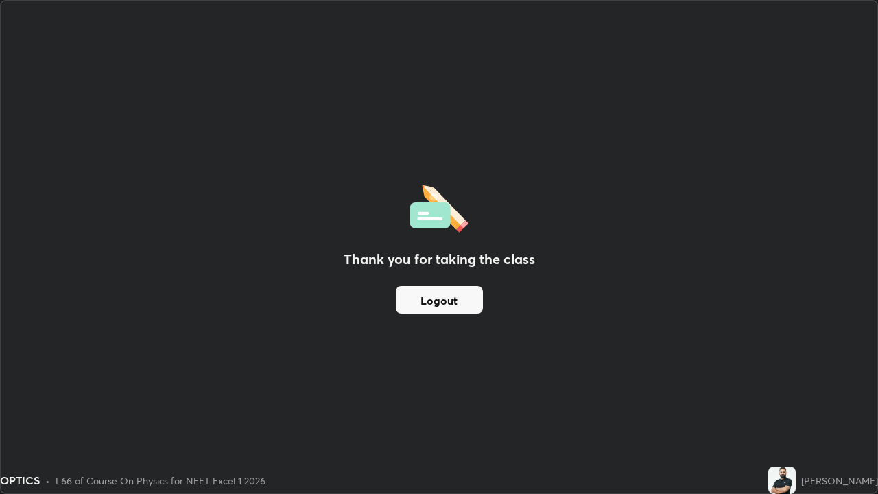
click at [430, 296] on button "Logout" at bounding box center [439, 299] width 87 height 27
